Goal: Task Accomplishment & Management: Use online tool/utility

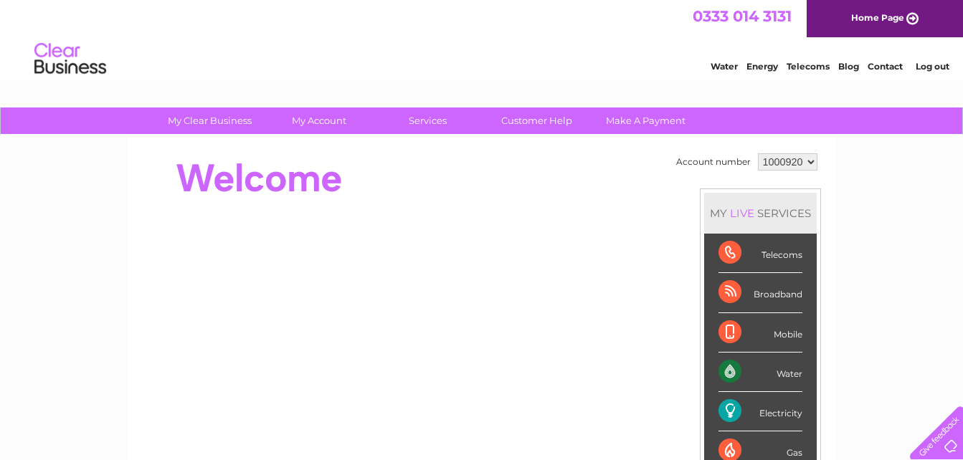
click at [802, 67] on link "Telecoms" at bounding box center [808, 66] width 43 height 11
click at [762, 297] on div "Broadband" at bounding box center [761, 292] width 84 height 39
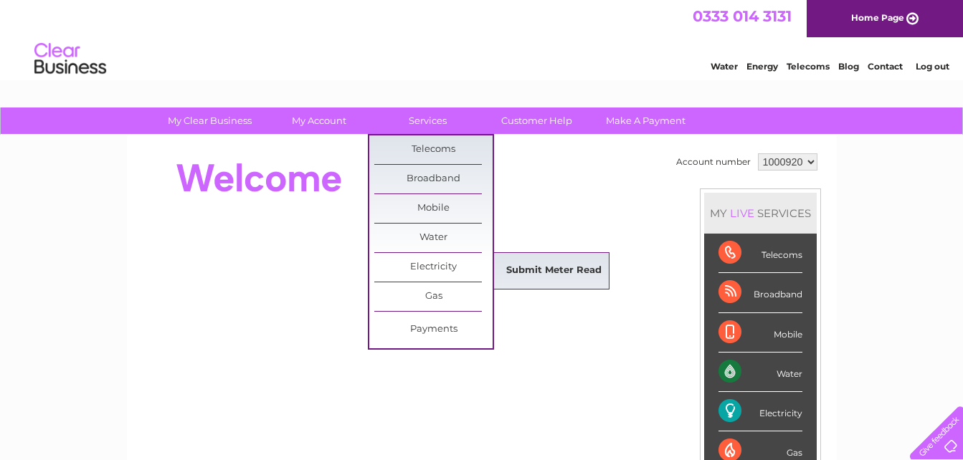
click at [524, 264] on link "Submit Meter Read" at bounding box center [554, 271] width 118 height 29
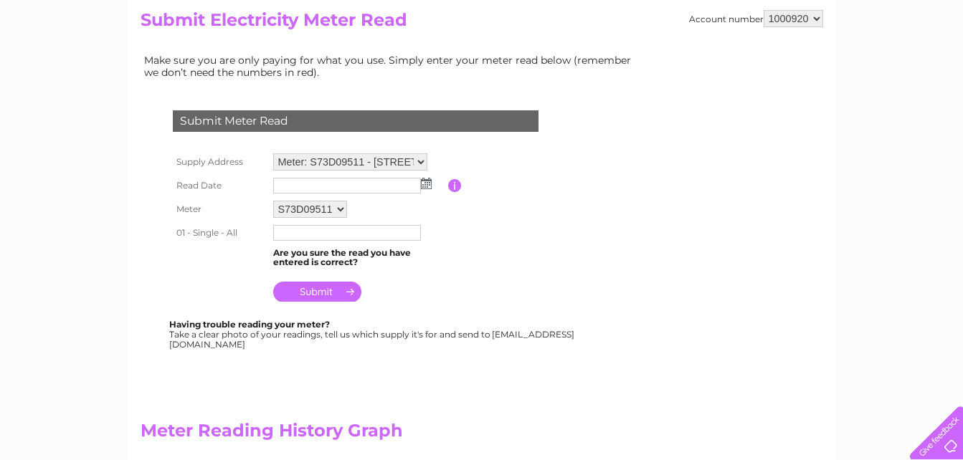
scroll to position [135, 0]
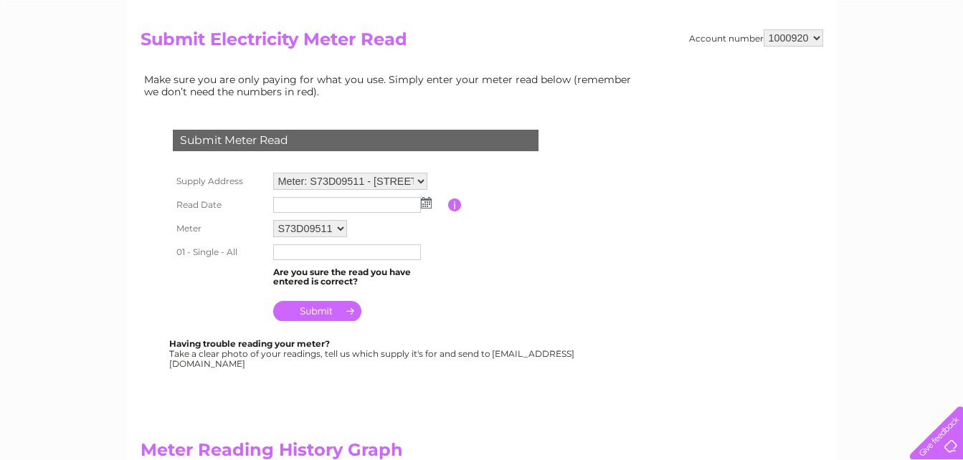
click at [387, 204] on input "text" at bounding box center [347, 205] width 148 height 16
click at [427, 204] on img at bounding box center [426, 202] width 11 height 11
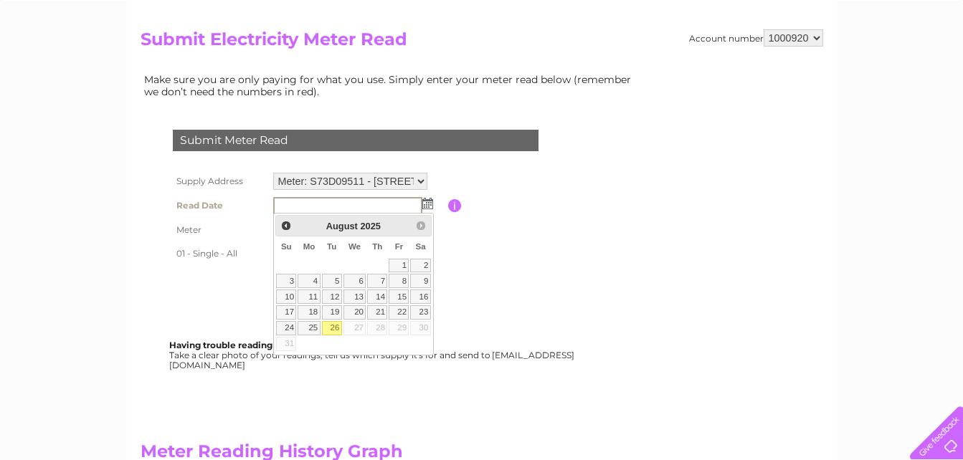
click at [333, 326] on link "26" at bounding box center [332, 328] width 20 height 14
type input "2025/08/26"
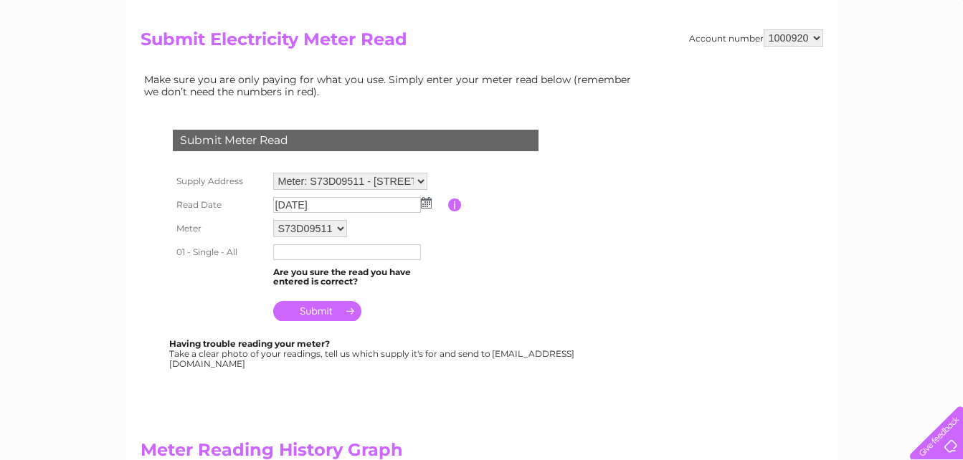
click at [294, 257] on input "text" at bounding box center [347, 253] width 148 height 16
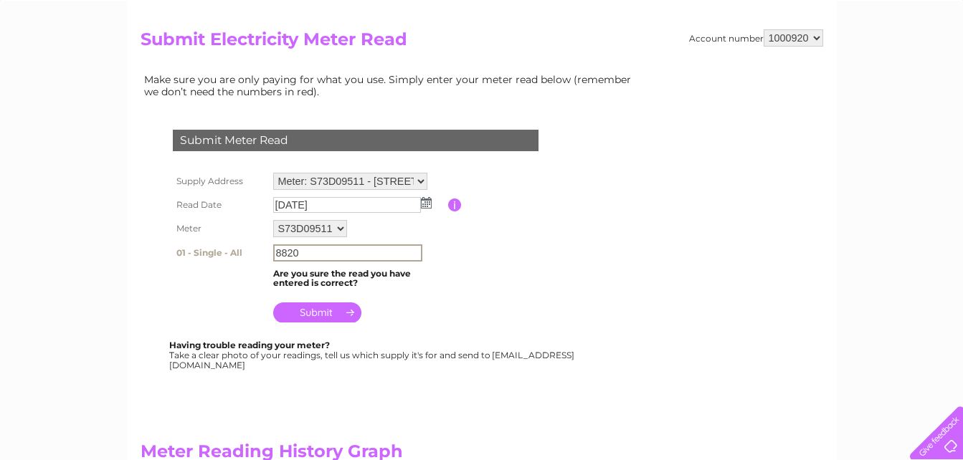
type input "8820"
click at [315, 316] on input "submit" at bounding box center [317, 313] width 88 height 20
